Goal: Task Accomplishment & Management: Manage account settings

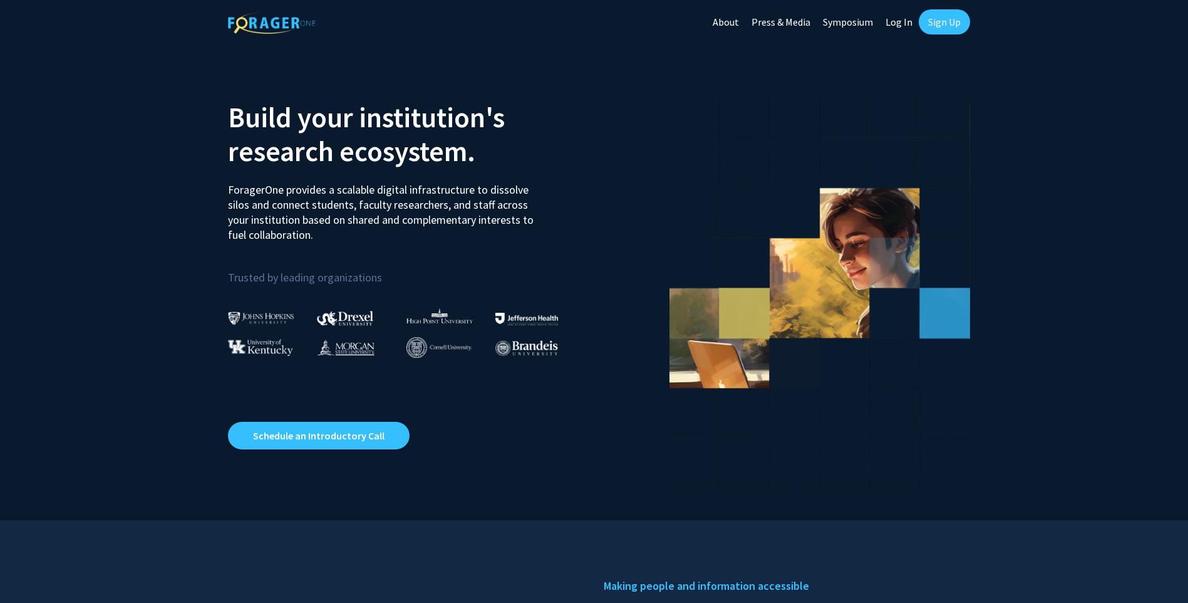
click at [943, 21] on link "Sign Up" at bounding box center [944, 21] width 51 height 25
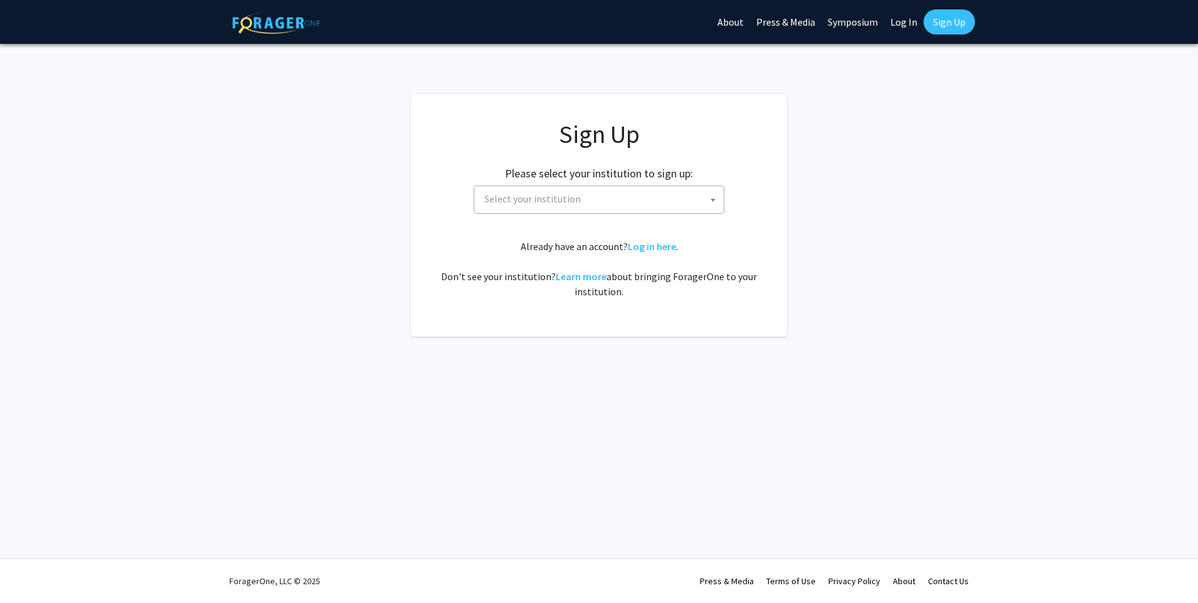
click at [894, 22] on link "Log In" at bounding box center [903, 22] width 39 height 44
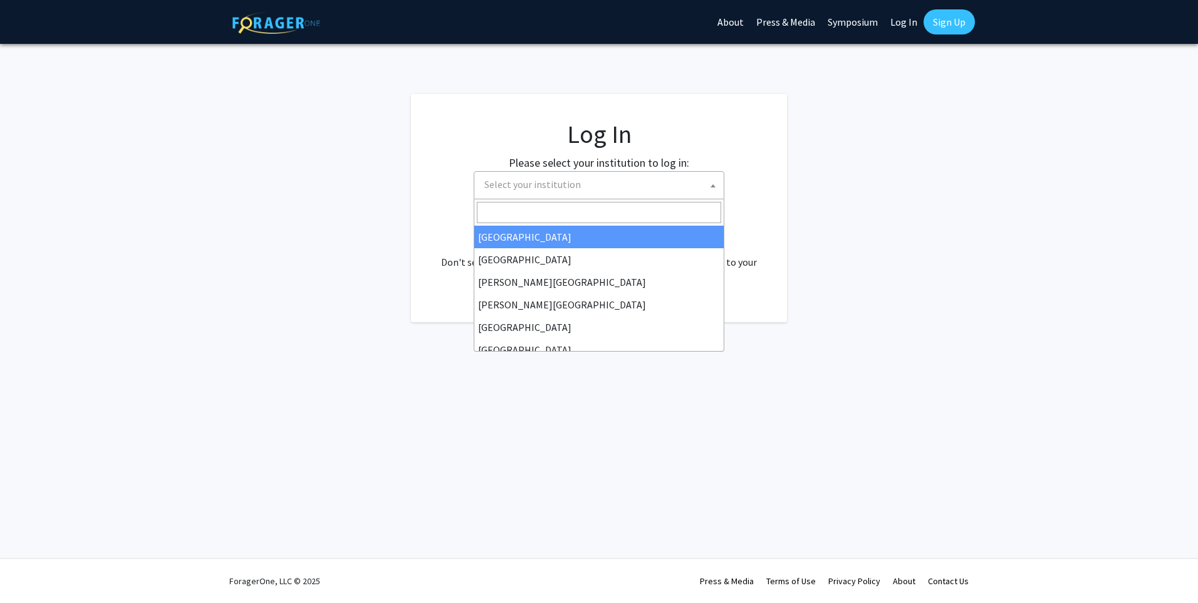
click at [541, 187] on span "Select your institution" at bounding box center [532, 184] width 96 height 13
click at [898, 21] on link "Log In" at bounding box center [903, 22] width 39 height 44
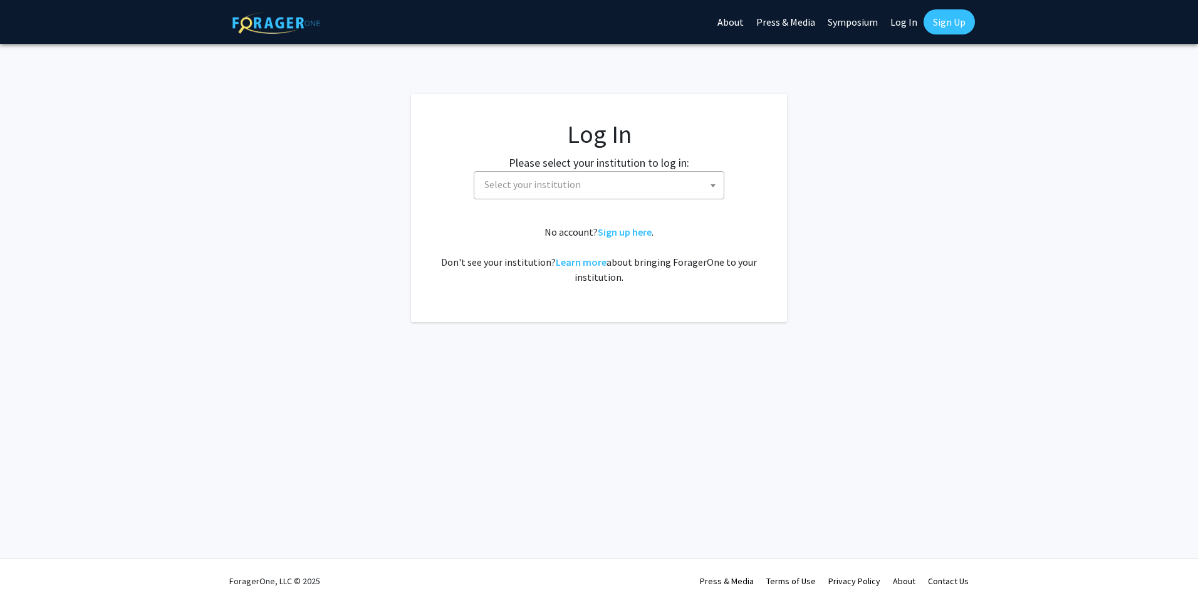
click at [558, 187] on span "Select your institution" at bounding box center [532, 184] width 96 height 13
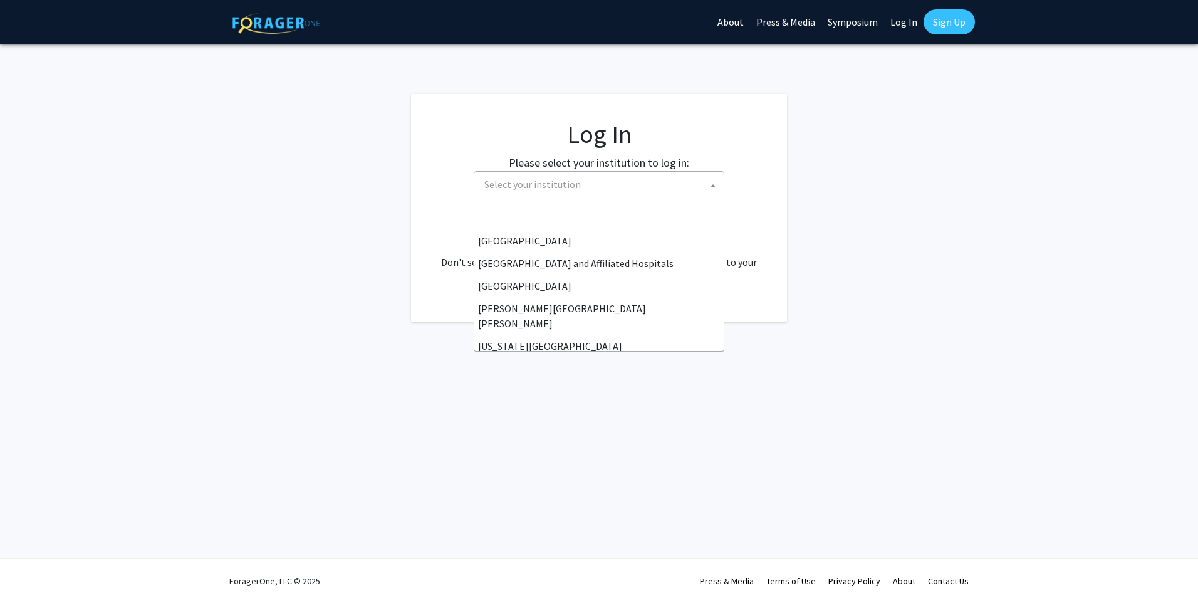
scroll to position [376, 0]
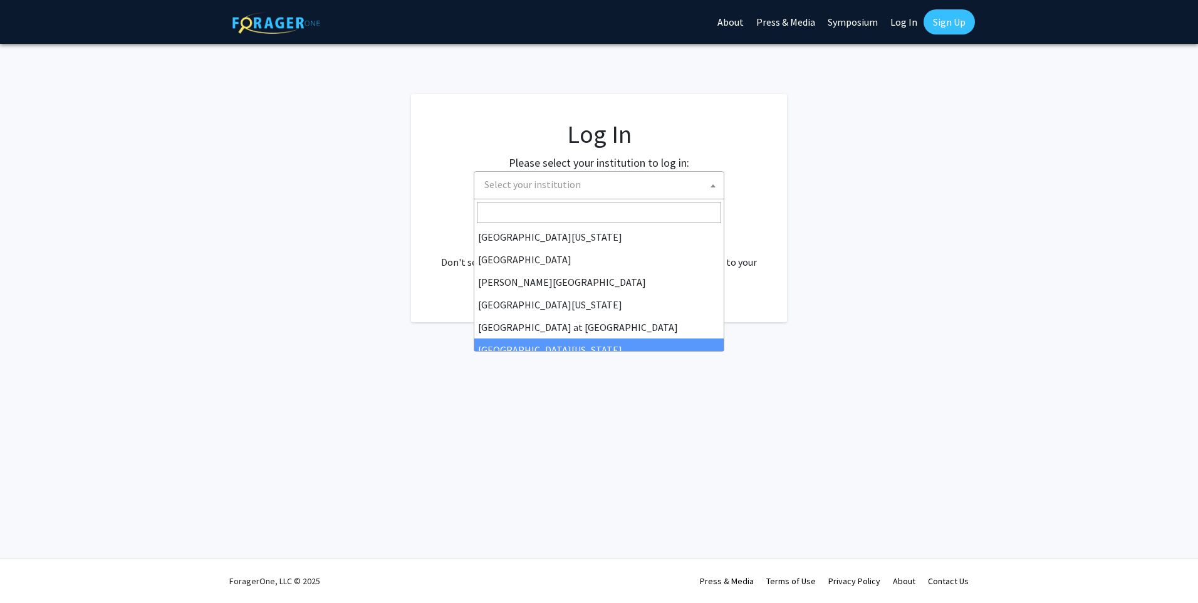
select select "13"
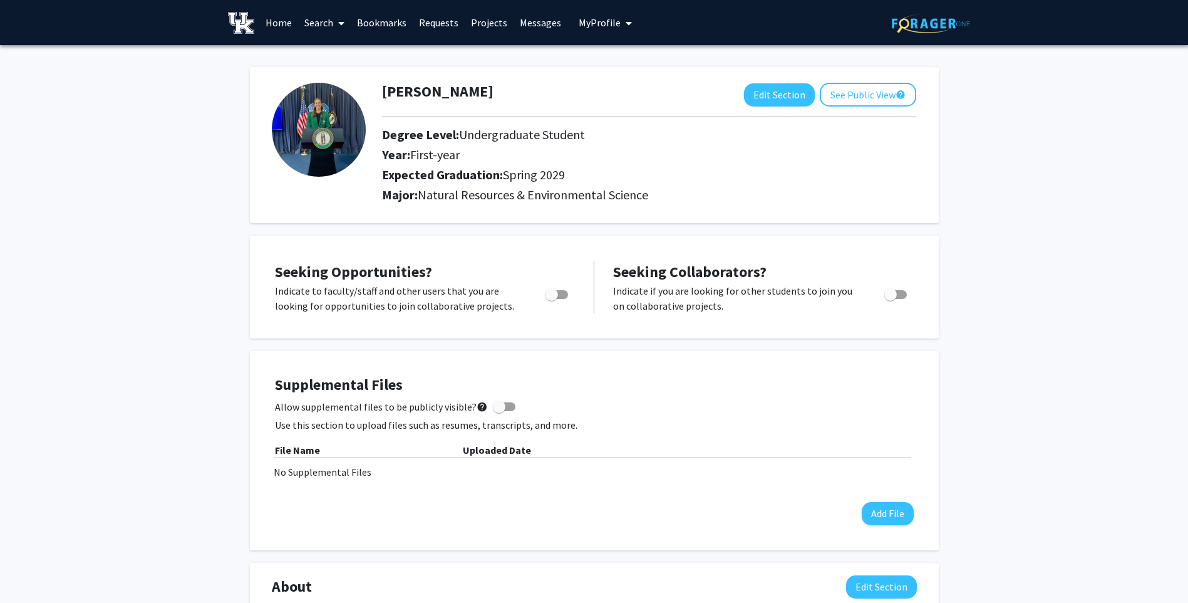
scroll to position [313, 0]
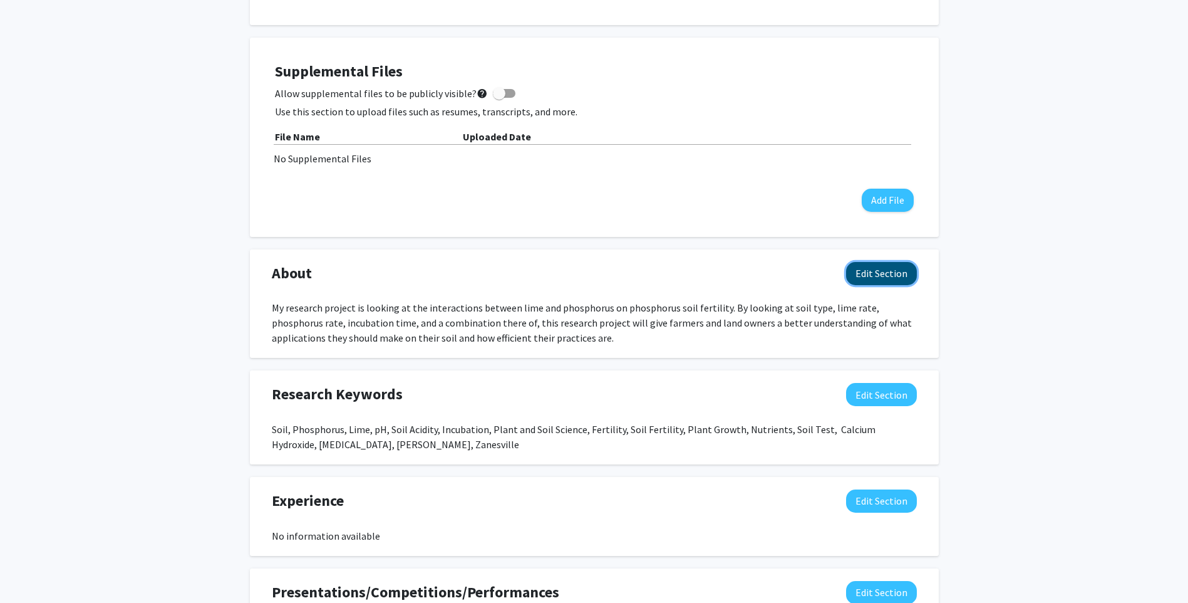
click at [889, 277] on button "Edit Section" at bounding box center [881, 273] width 71 height 23
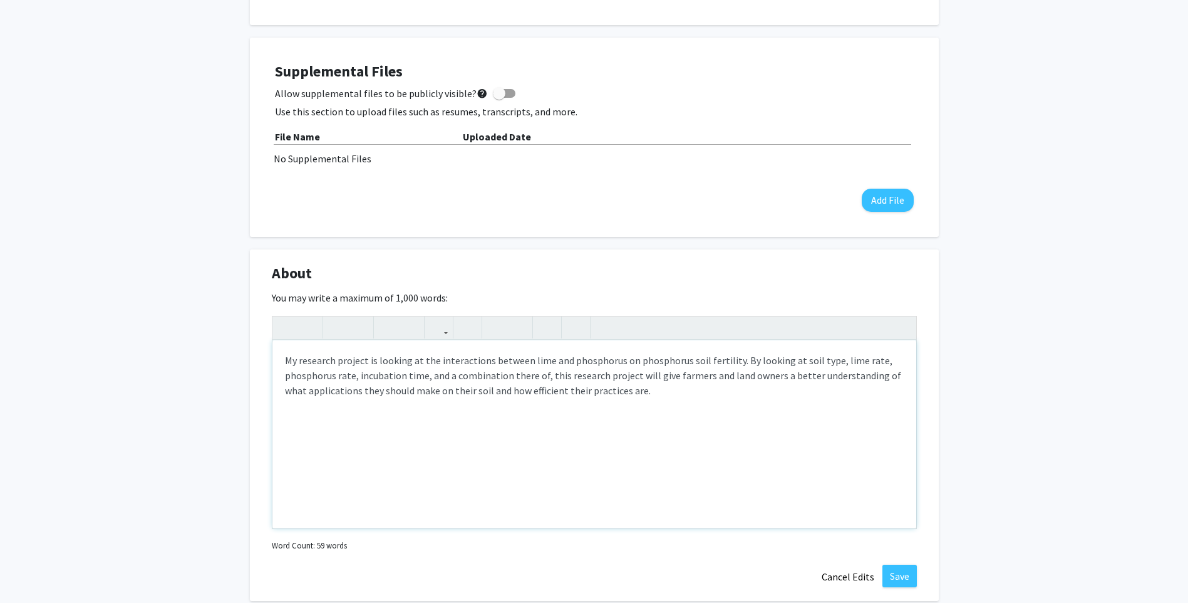
click at [533, 371] on div "My research project is looking at the interactions between lime and phosphorus …" at bounding box center [594, 434] width 644 height 188
click at [656, 413] on div "My research project is looking at the interactions between lime and phosphorus …" at bounding box center [594, 434] width 644 height 188
click at [676, 422] on div "My research project is looking at the interactions between lime and phosphorus …" at bounding box center [594, 434] width 644 height 188
click at [405, 359] on div "My research project is looking at the interactions between lime and phosphorus …" at bounding box center [594, 434] width 644 height 188
click at [457, 358] on div "My research project is investigating at the interactions between lime and phosp…" at bounding box center [594, 434] width 644 height 188
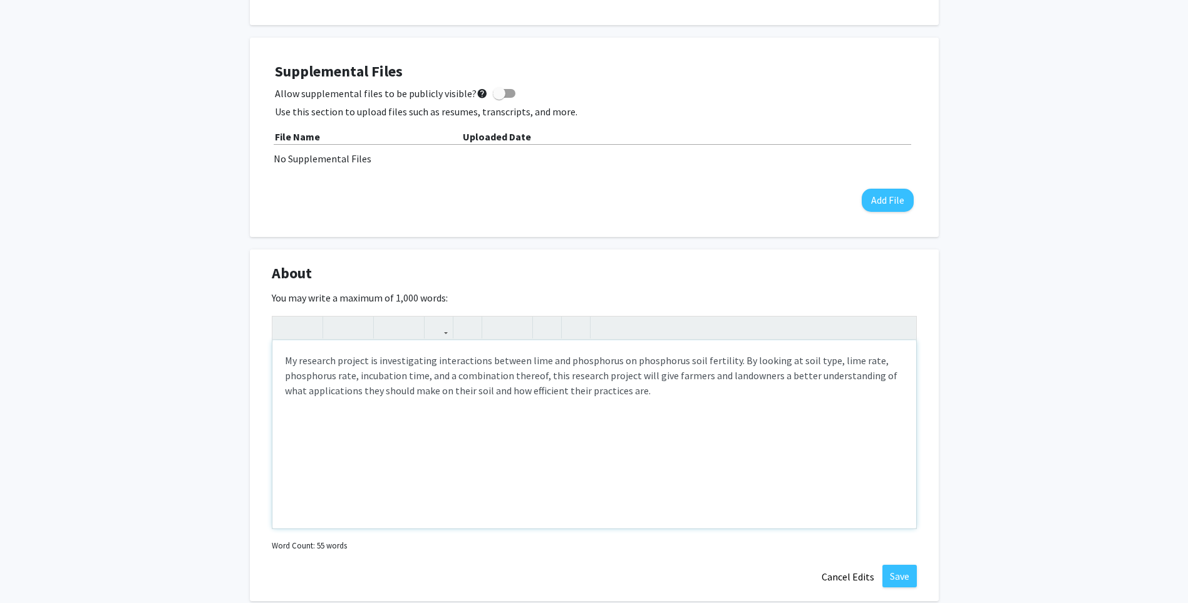
click at [541, 395] on div "My research project is investigating interactions between lime and phosphorus o…" at bounding box center [594, 434] width 644 height 188
click at [772, 360] on div "My research project is investigating interactions between lime and phosphorus o…" at bounding box center [594, 434] width 644 height 188
click at [789, 355] on div "My research project is investigating interactions between lime and phosphorus o…" at bounding box center [594, 434] width 644 height 188
click at [537, 376] on div "My research project is investigating interactions between lime and phosphorus o…" at bounding box center [594, 434] width 644 height 188
drag, startPoint x: 615, startPoint y: 388, endPoint x: 602, endPoint y: 395, distance: 14.6
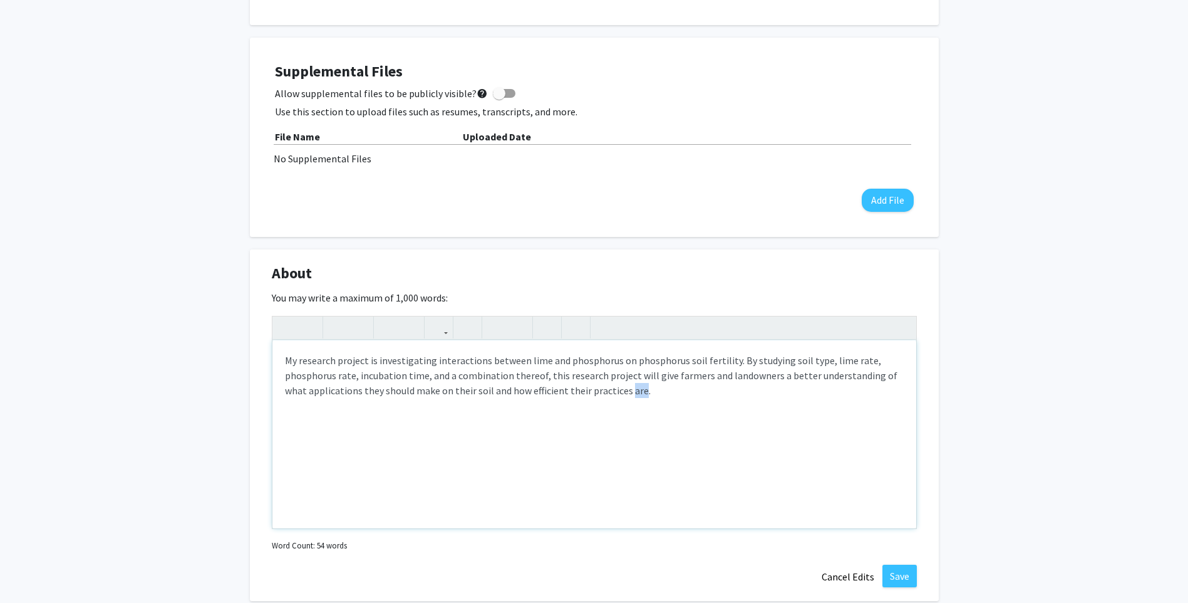
click at [602, 395] on div "My research project is investigating interactions between lime and phosphorus o…" at bounding box center [594, 434] width 644 height 188
type textarea "My research project is investigating interactions between lime and phosphorus o…"
click at [908, 572] on button "Save" at bounding box center [900, 575] width 34 height 23
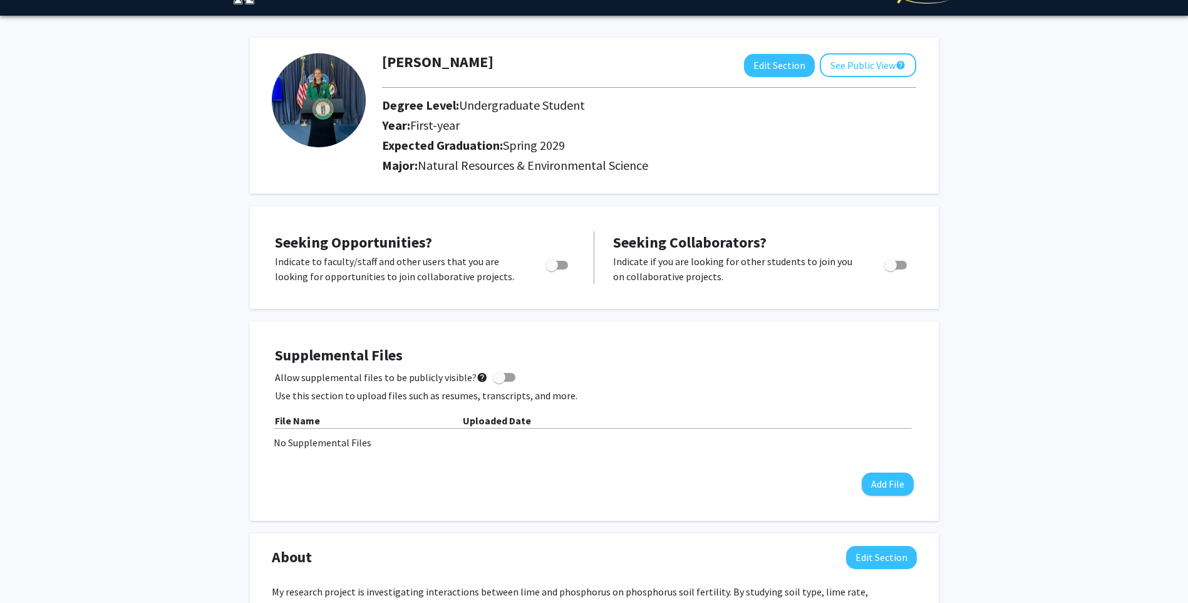
scroll to position [0, 0]
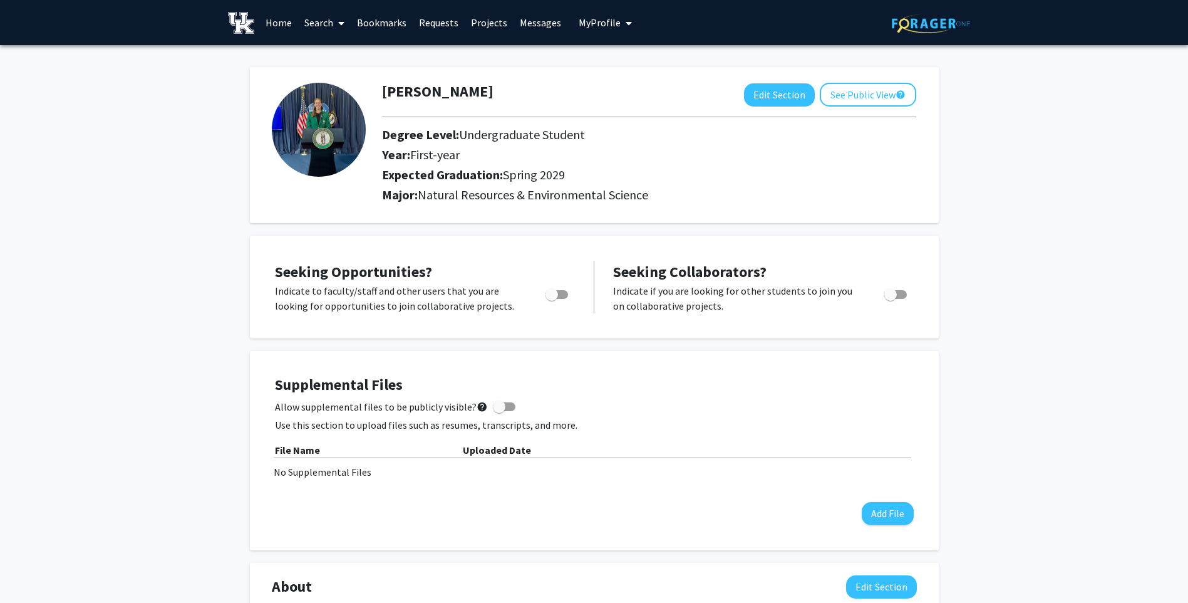
click at [923, 24] on img at bounding box center [931, 23] width 78 height 19
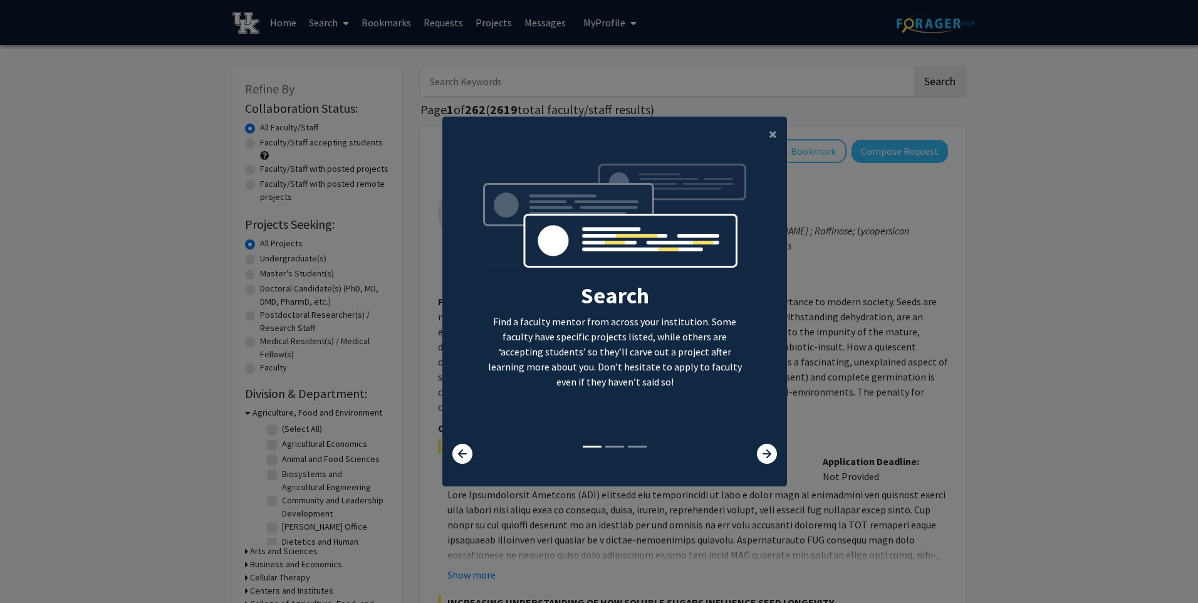
click at [582, 26] on modal-container "× Search Find a faculty mentor from across your institution. Some faculty have …" at bounding box center [599, 301] width 1198 height 603
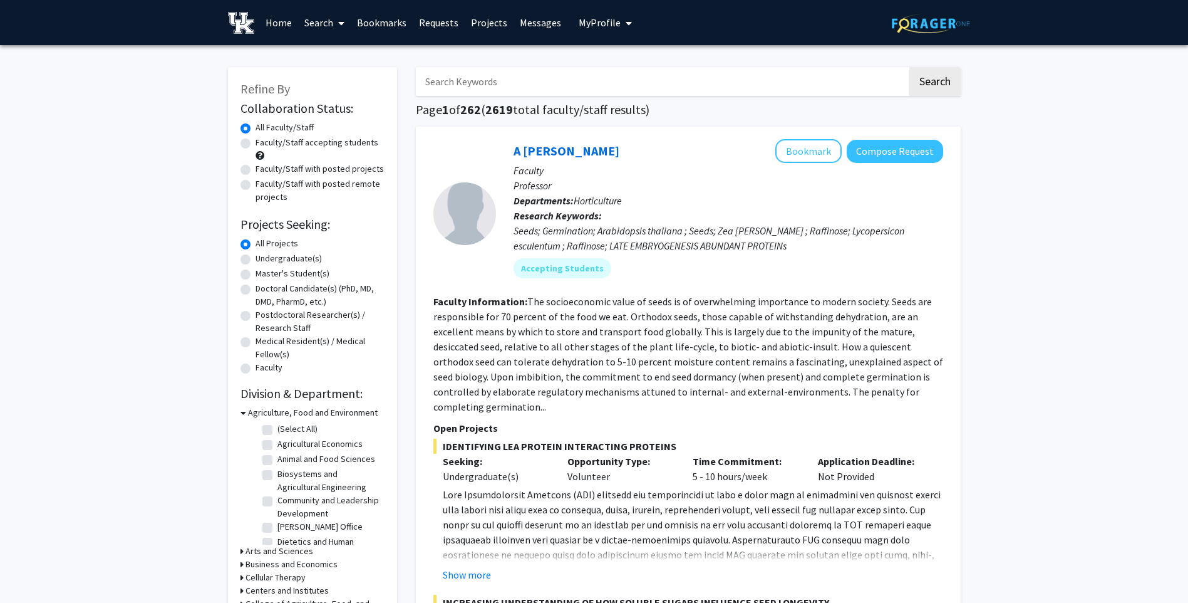
click at [582, 26] on span "My Profile" at bounding box center [600, 22] width 42 height 13
click at [589, 118] on link "Log Out" at bounding box center [644, 115] width 113 height 15
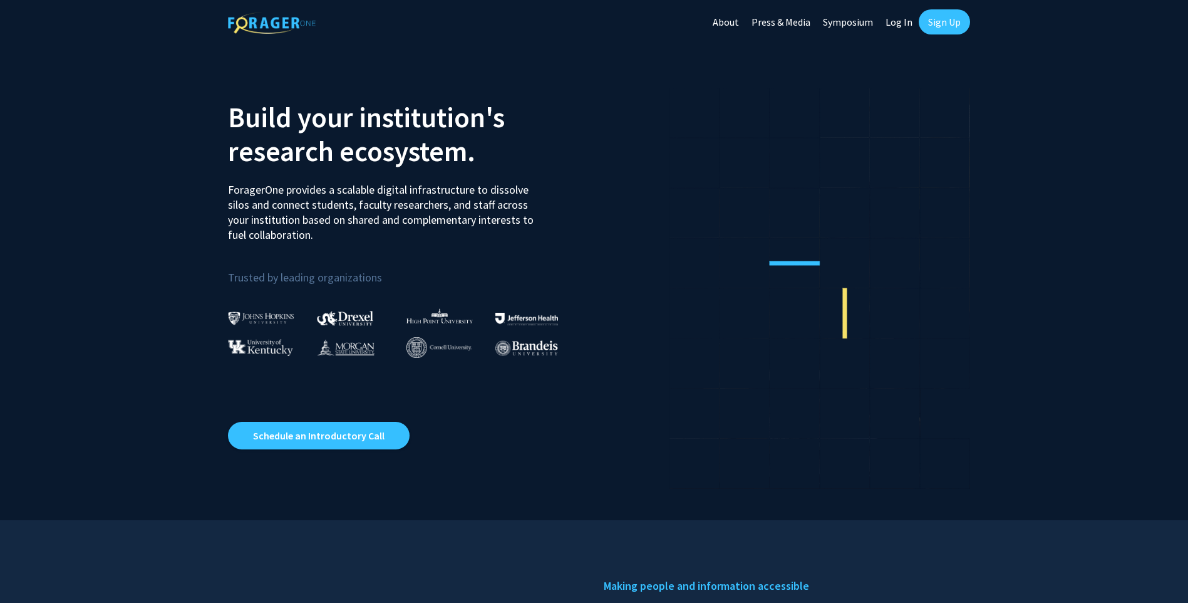
click at [901, 17] on link "Log In" at bounding box center [898, 22] width 39 height 44
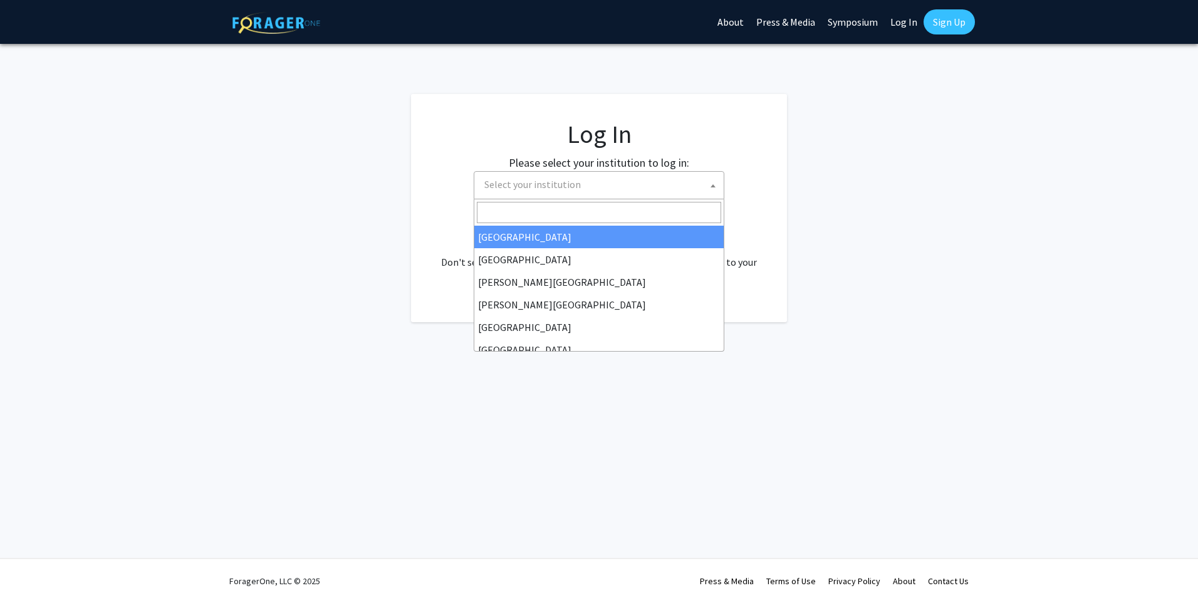
click at [545, 185] on span "Select your institution" at bounding box center [532, 184] width 96 height 13
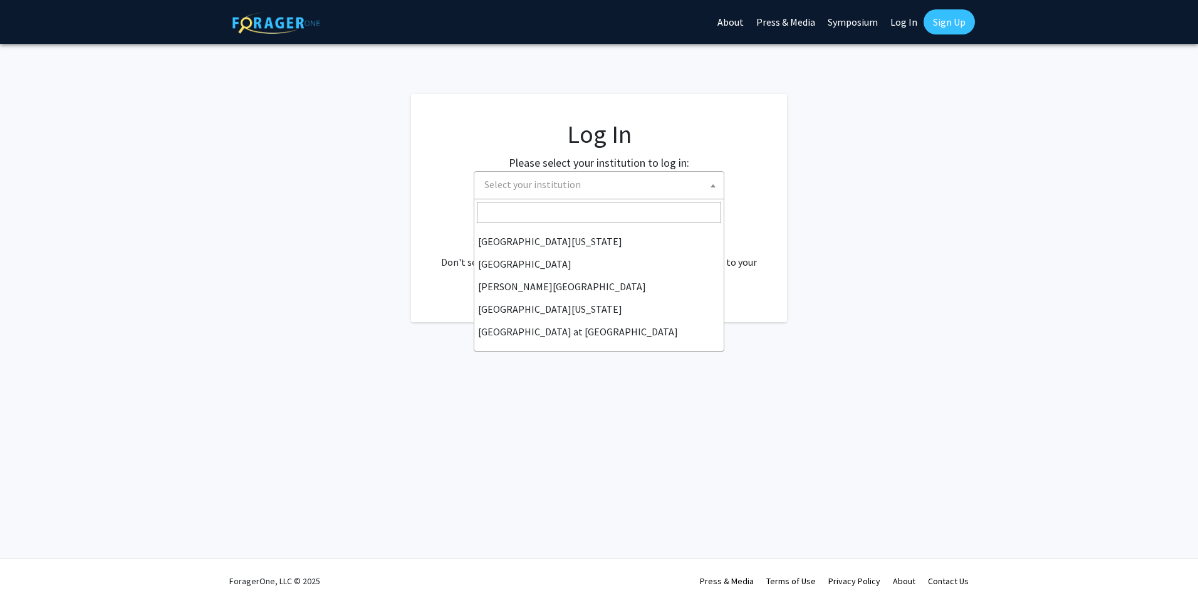
scroll to position [376, 0]
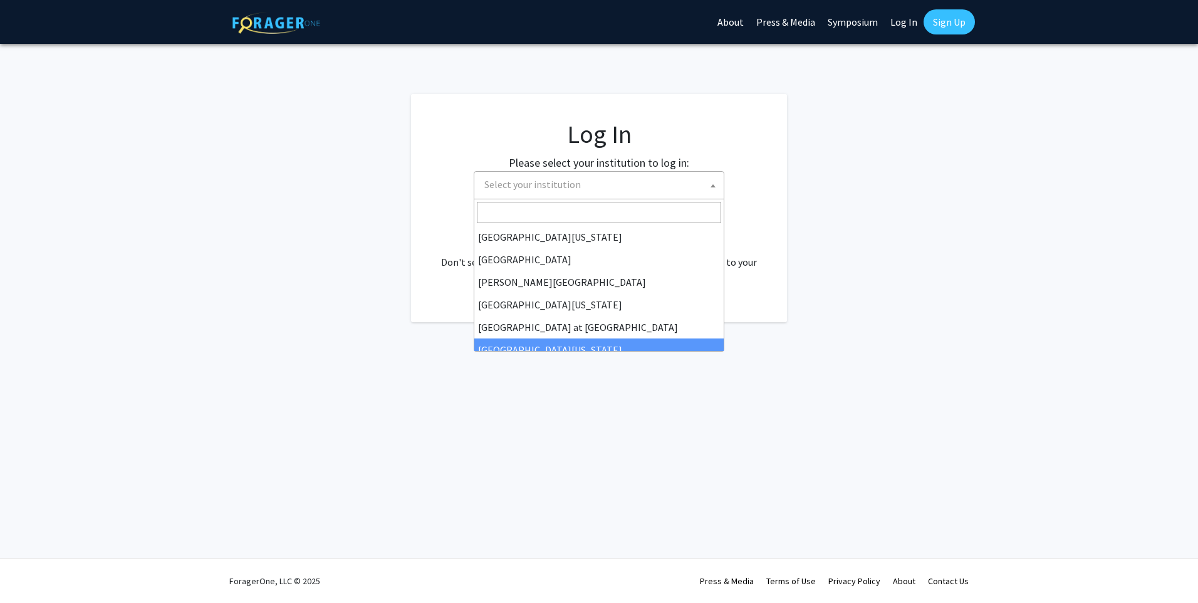
select select "13"
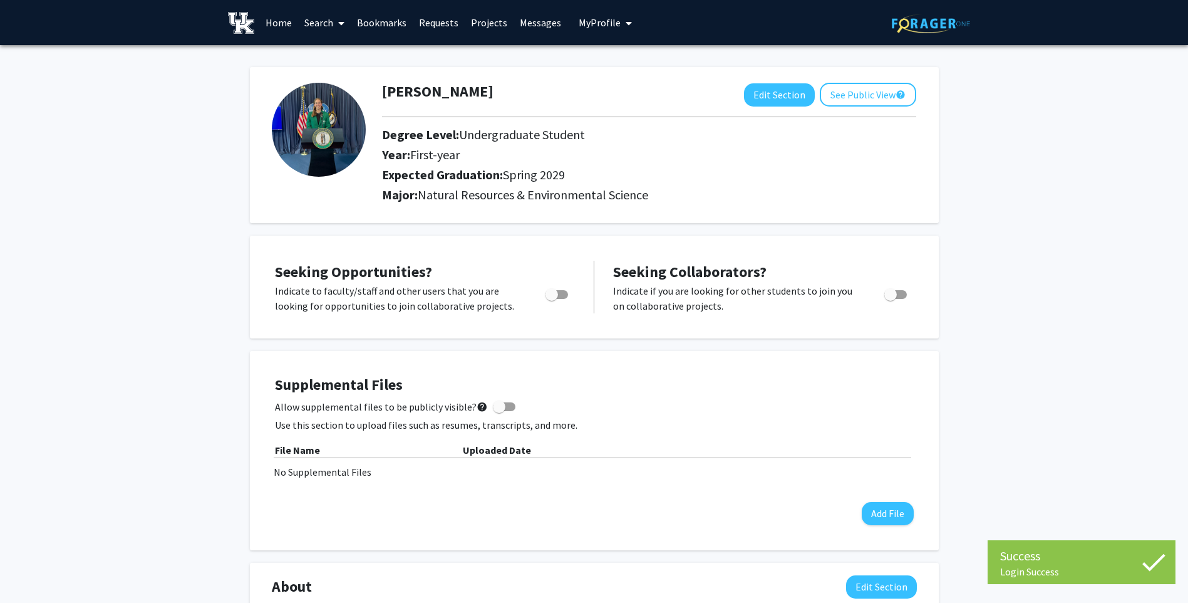
click at [590, 24] on span "My Profile" at bounding box center [600, 22] width 42 height 13
click at [631, 66] on span "View Profile" at bounding box center [657, 72] width 76 height 14
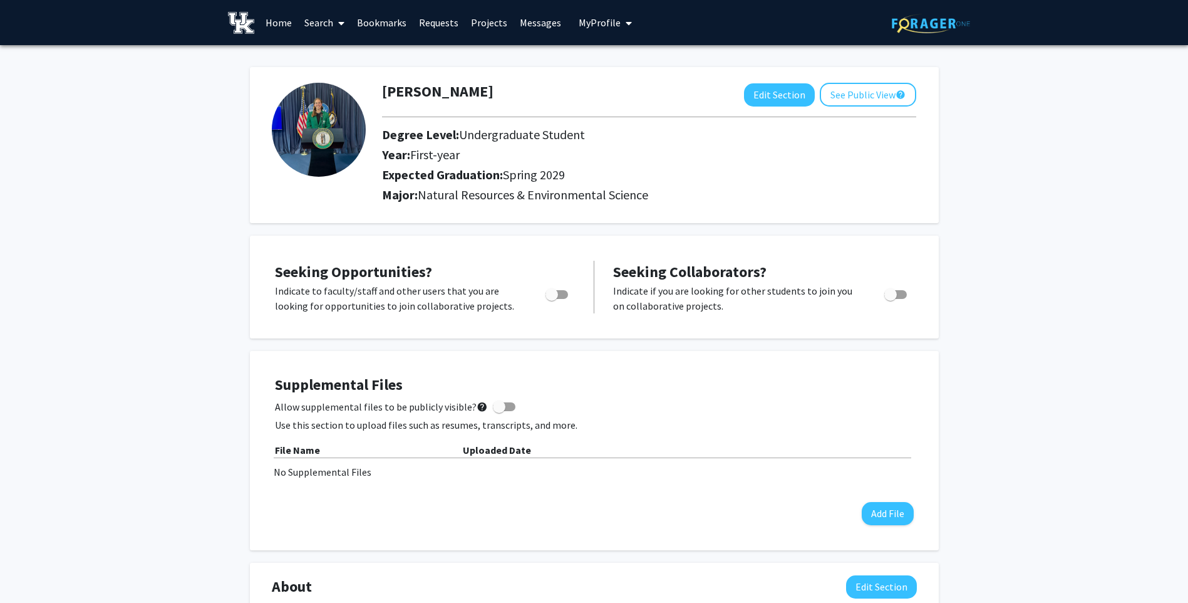
click at [599, 23] on span "My Profile" at bounding box center [600, 22] width 42 height 13
click at [633, 71] on span "View Profile" at bounding box center [657, 72] width 76 height 14
click at [588, 21] on span "My Profile" at bounding box center [600, 22] width 42 height 13
click at [600, 100] on link "Account Settings" at bounding box center [644, 97] width 113 height 15
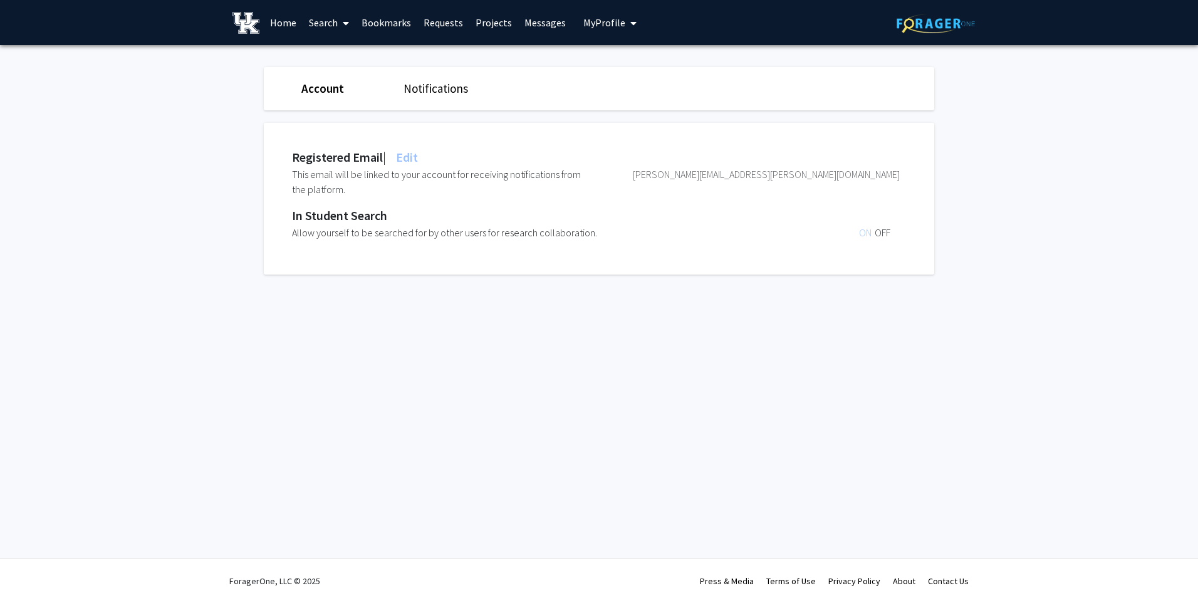
click at [444, 88] on link "Notifications" at bounding box center [435, 88] width 65 height 15
click at [318, 90] on link "Account" at bounding box center [321, 88] width 41 height 15
click at [448, 22] on link "Requests" at bounding box center [443, 23] width 52 height 44
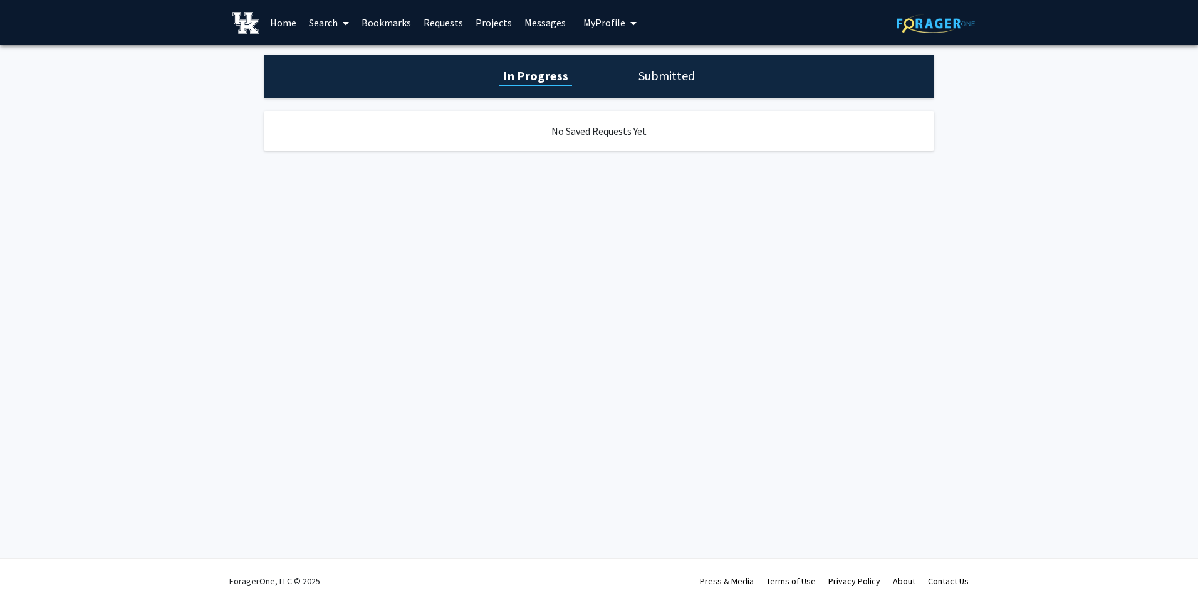
click at [490, 21] on link "Projects" at bounding box center [493, 23] width 49 height 44
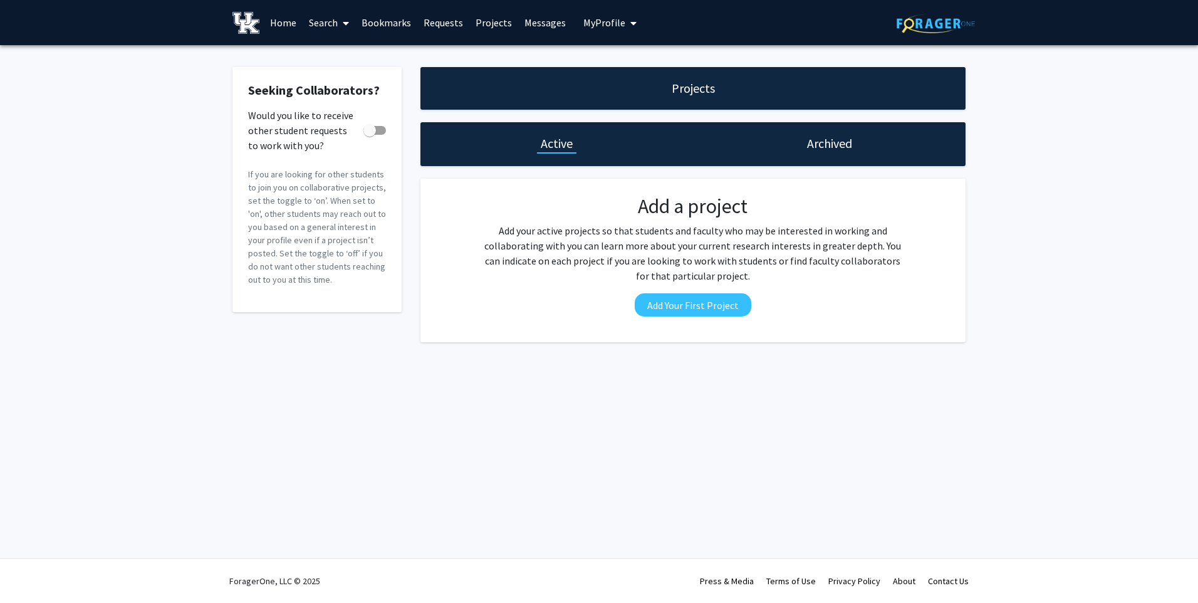
click at [532, 24] on link "Messages" at bounding box center [545, 23] width 54 height 44
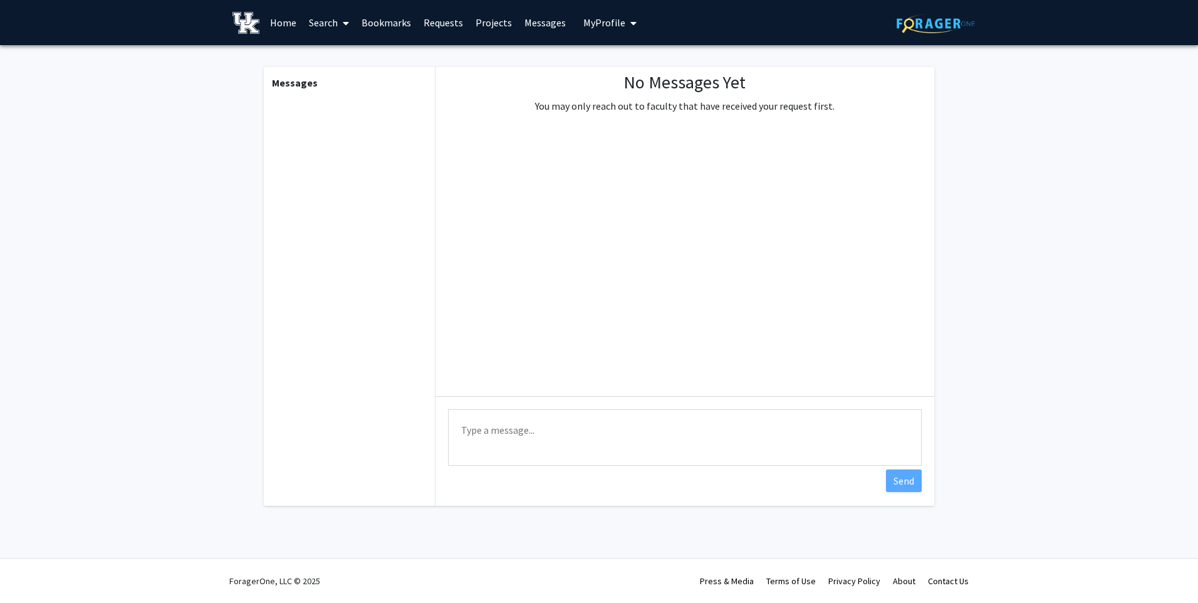
click at [319, 24] on link "Search" at bounding box center [329, 23] width 53 height 44
click at [389, 24] on link "Bookmarks" at bounding box center [386, 23] width 62 height 44
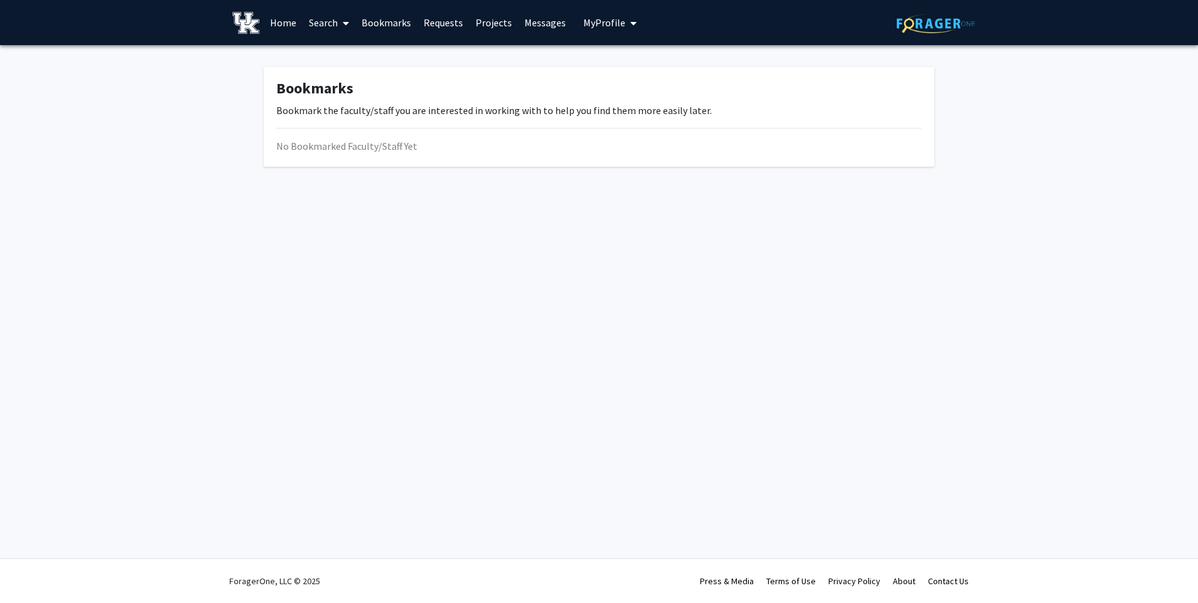
click at [615, 24] on span "My Profile" at bounding box center [604, 22] width 42 height 13
click at [603, 112] on link "Log Out" at bounding box center [648, 115] width 113 height 15
